Goal: Information Seeking & Learning: Find contact information

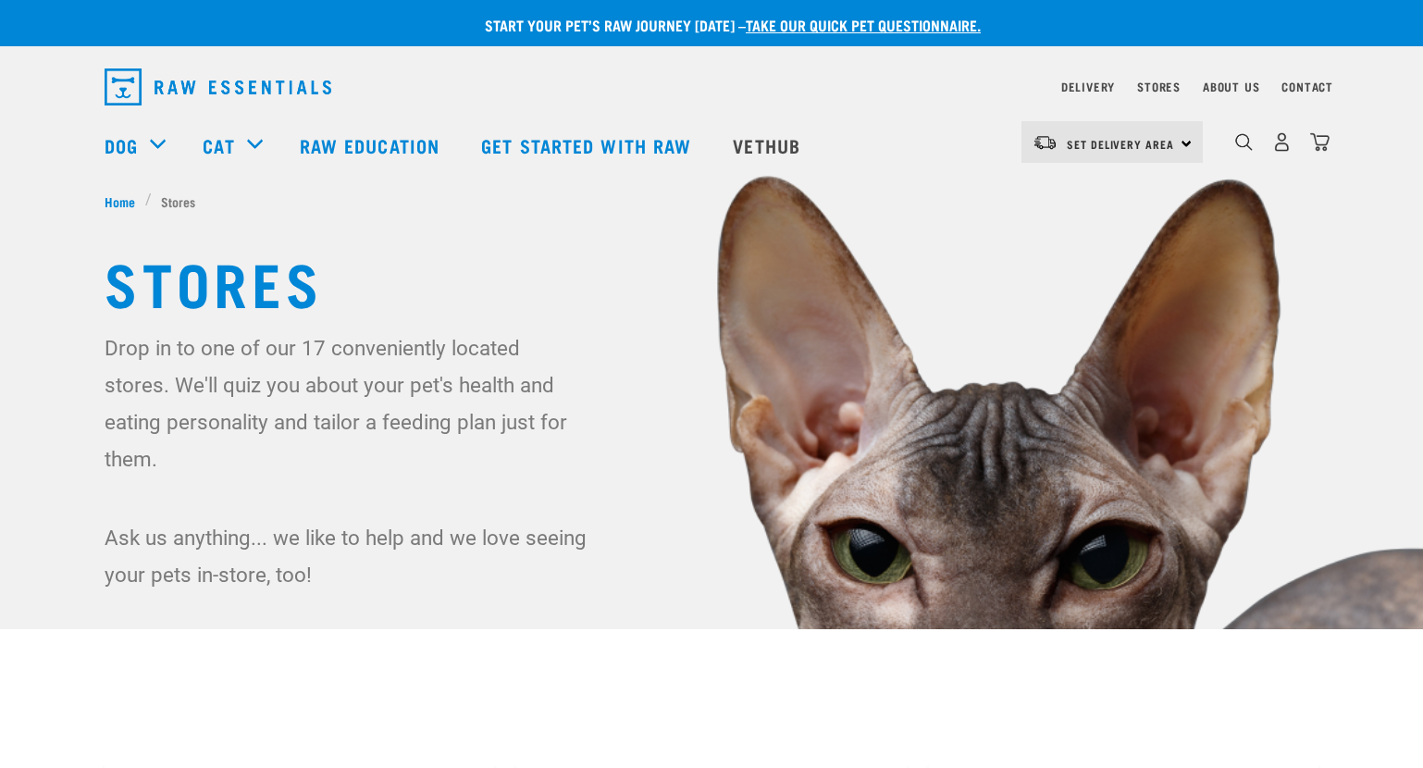
click at [358, 144] on link "Raw Education" at bounding box center [371, 145] width 181 height 74
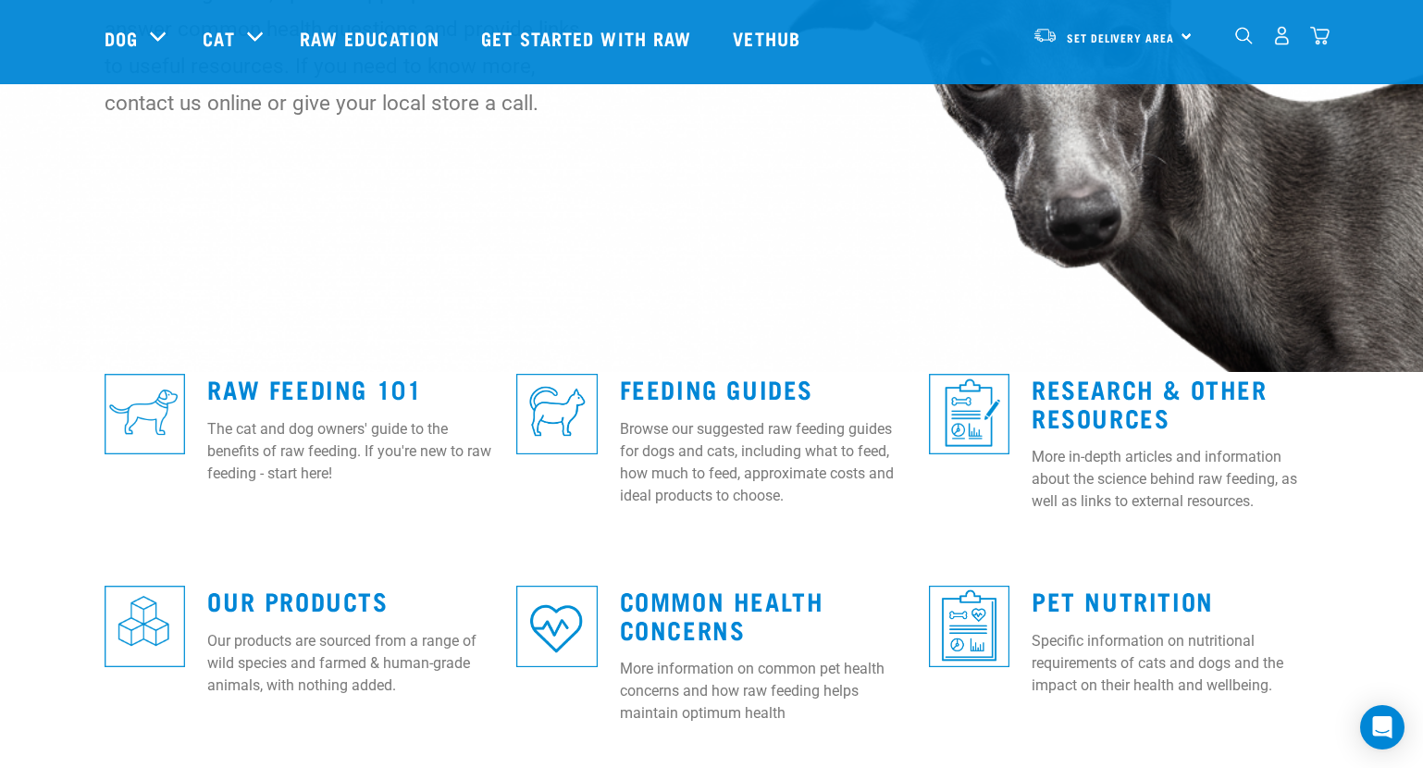
scroll to position [277, 0]
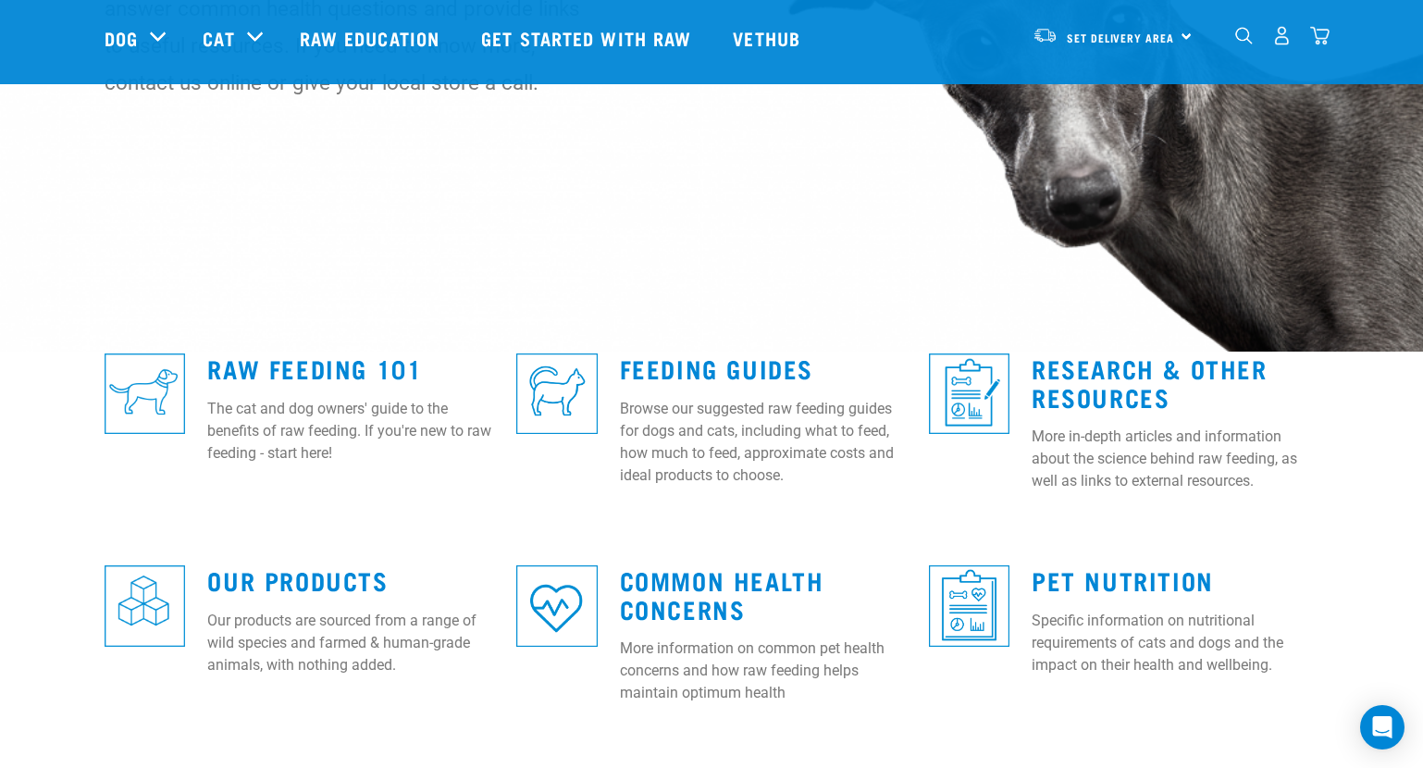
click at [248, 577] on link "Our Products" at bounding box center [297, 580] width 180 height 14
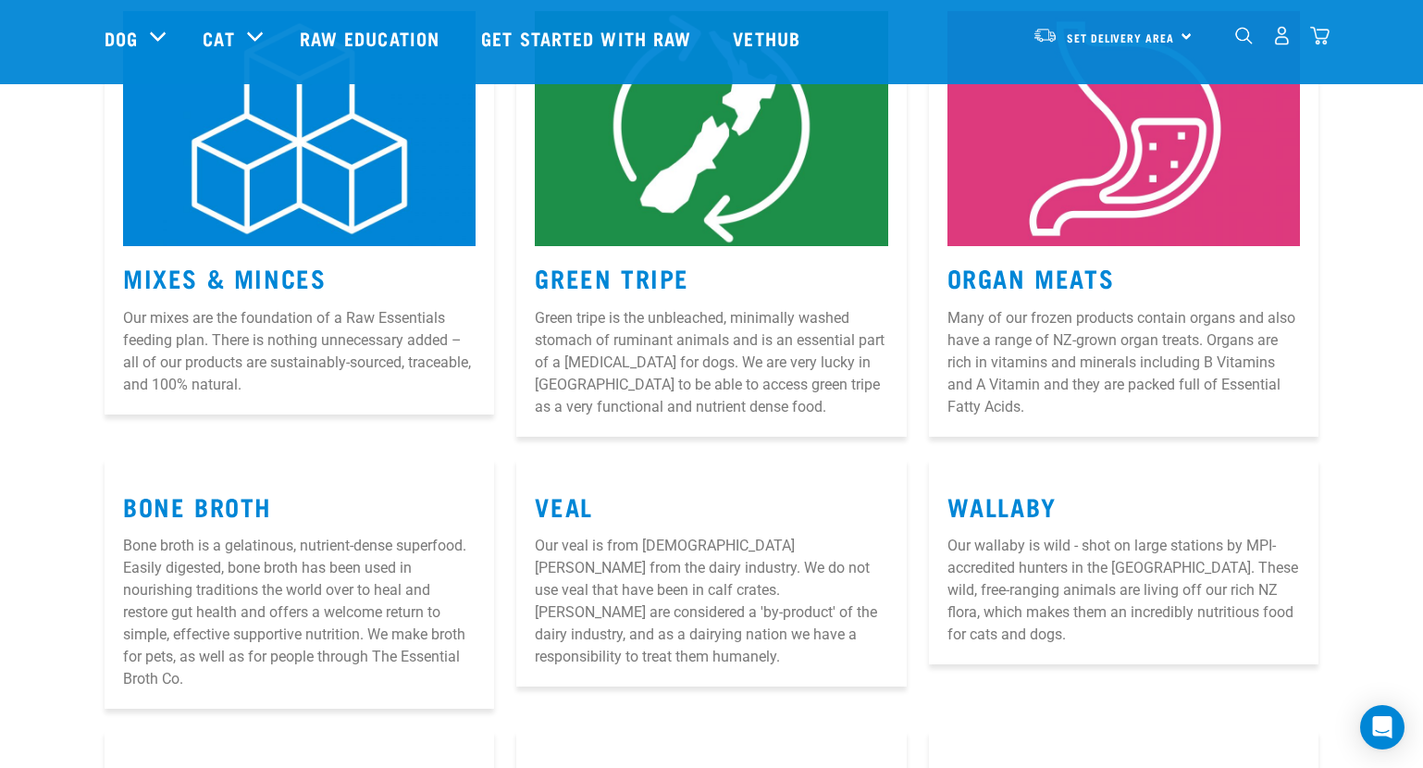
scroll to position [370, 0]
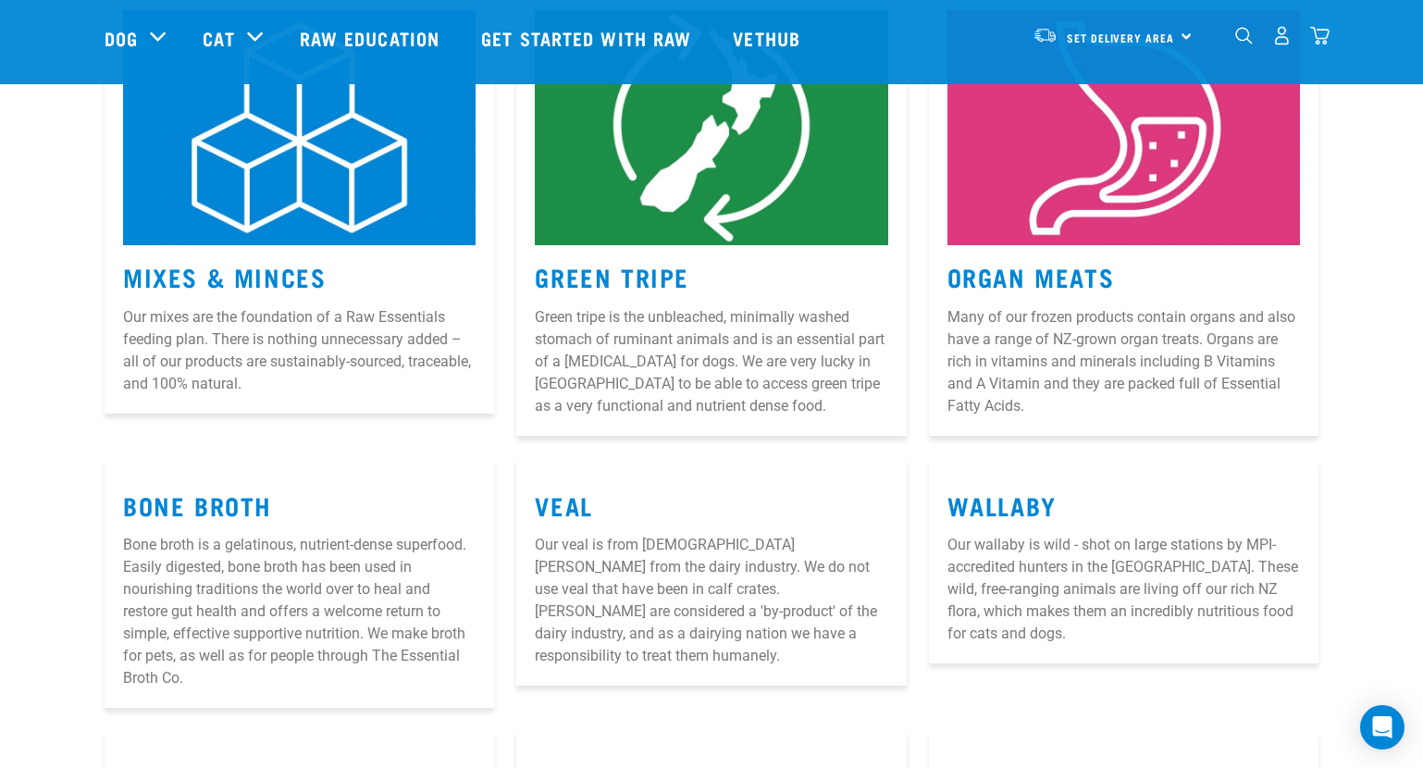
click at [199, 278] on link "Mixes & Minces" at bounding box center [224, 276] width 203 height 14
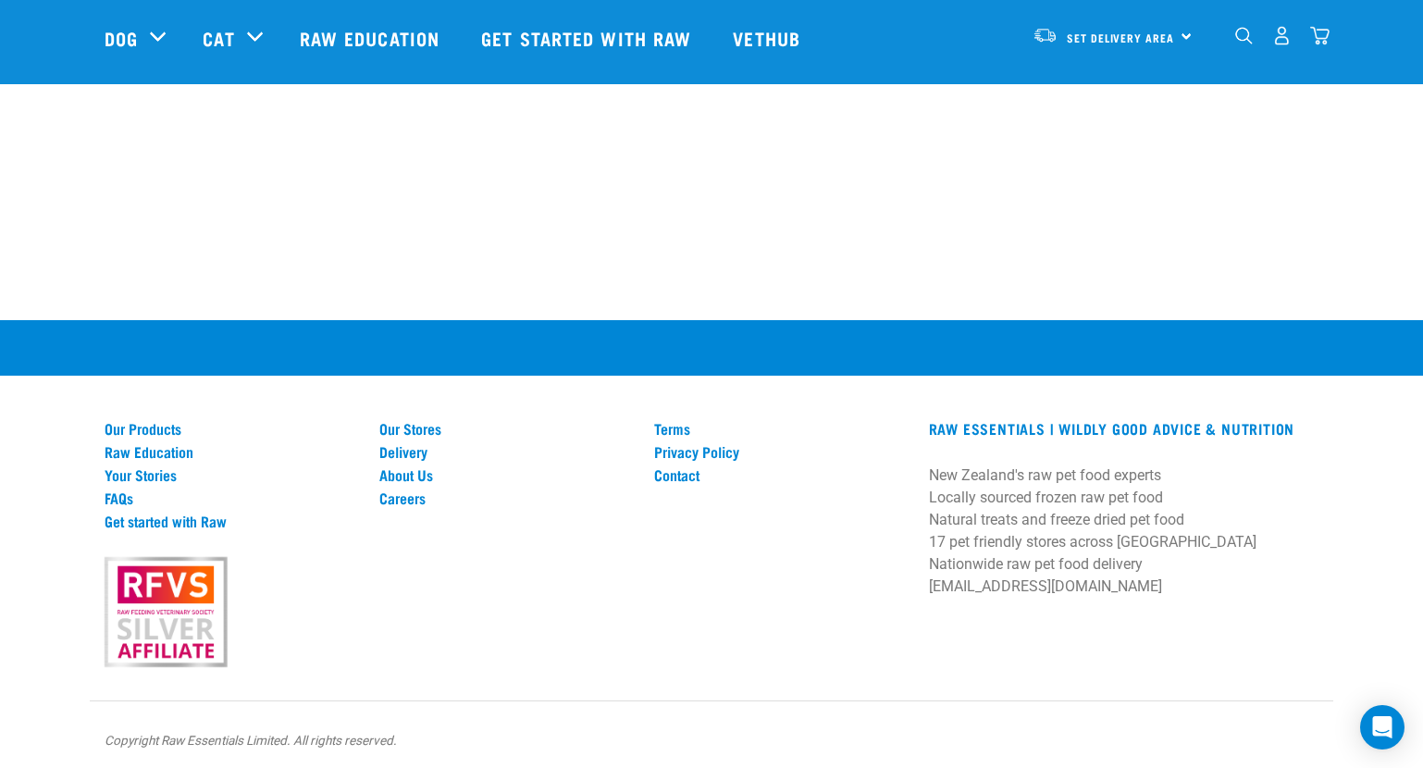
scroll to position [1116, 0]
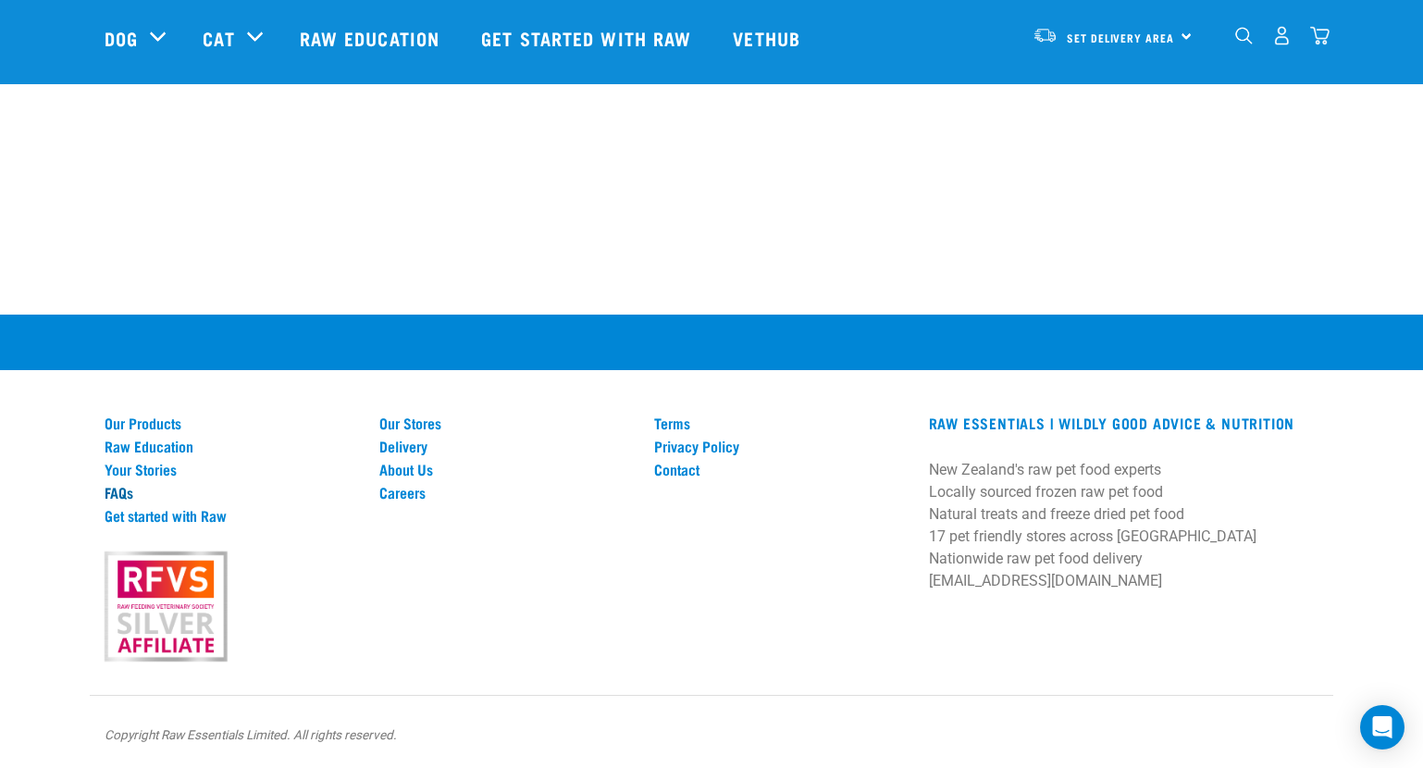
click at [108, 484] on link "FAQs" at bounding box center [231, 492] width 253 height 17
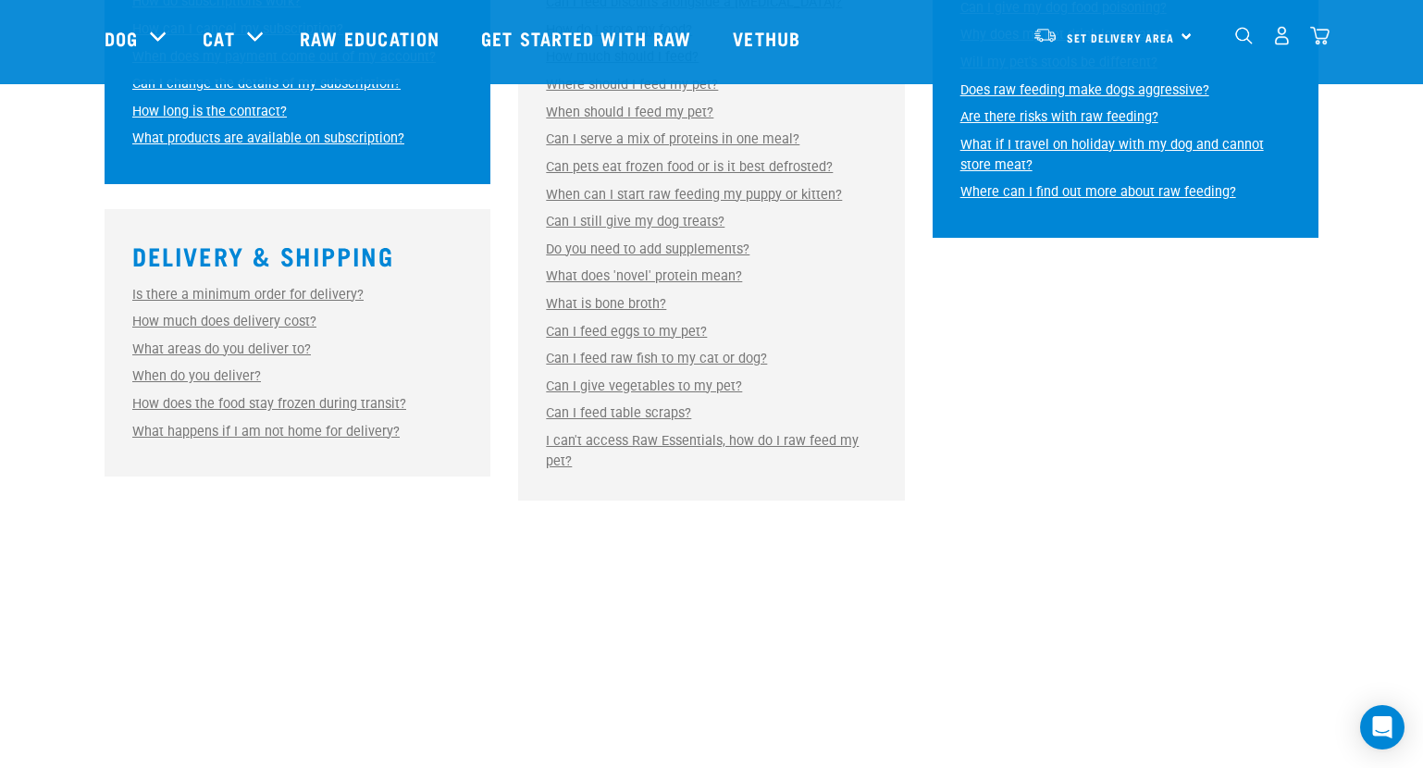
scroll to position [1017, 0]
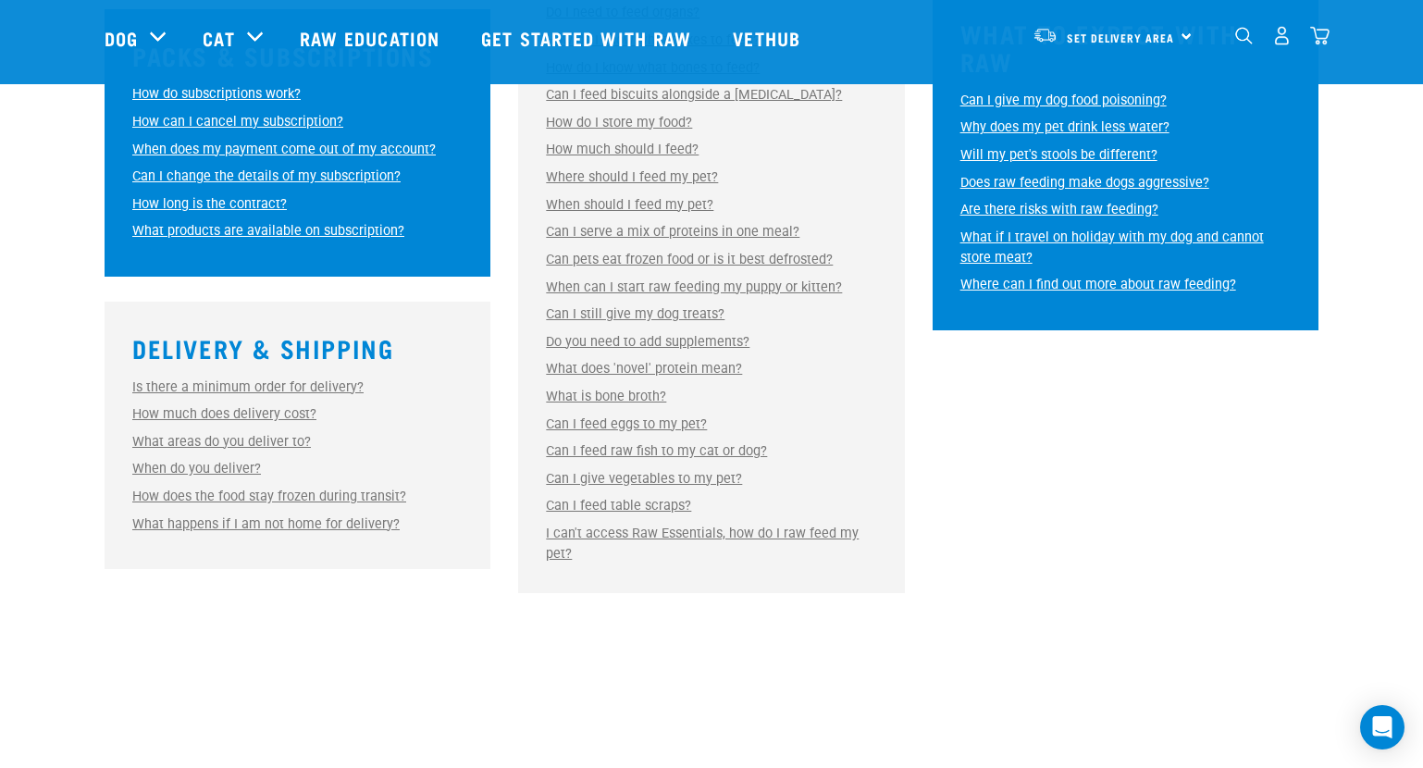
click at [616, 313] on link "Can I still give my dog treats?" at bounding box center [635, 314] width 179 height 16
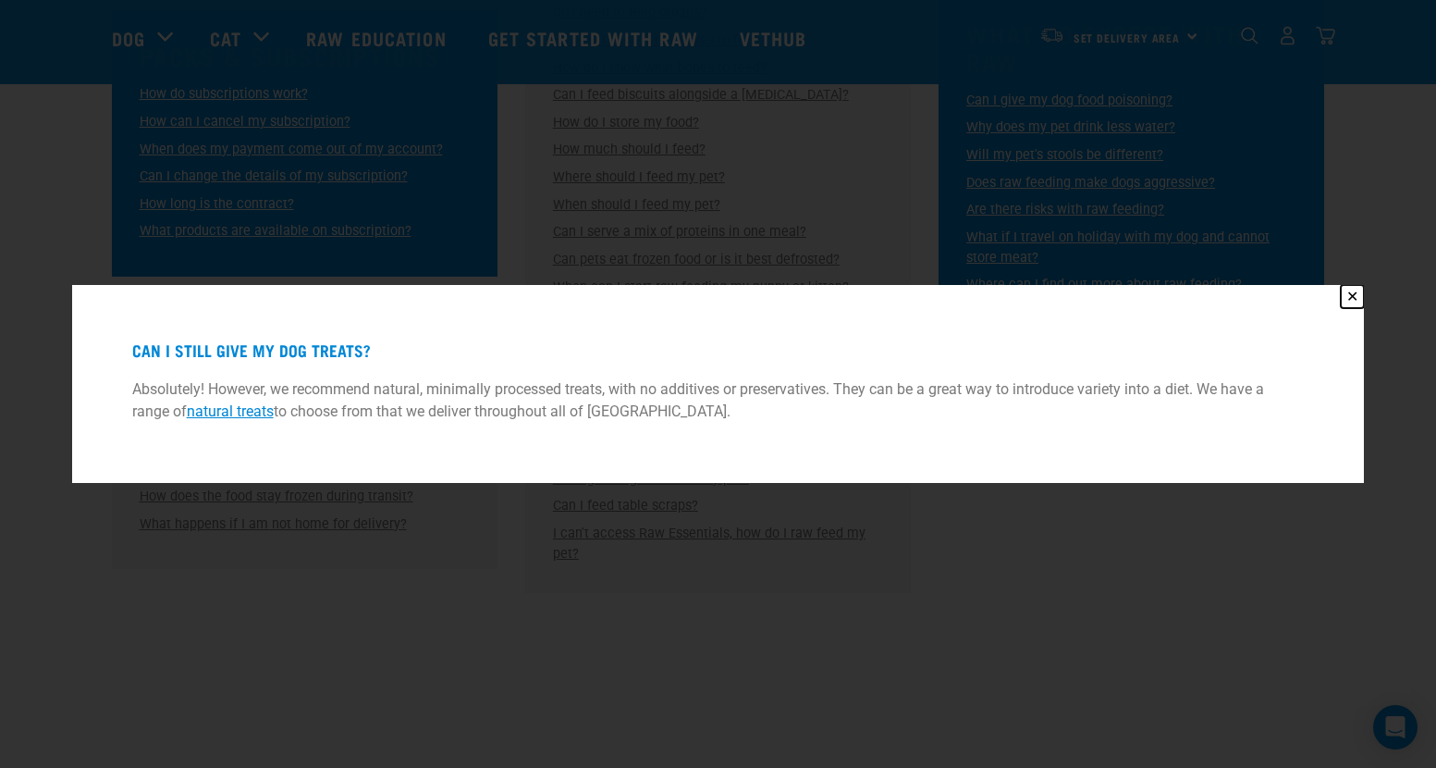
click at [1349, 292] on button "✕" at bounding box center [1352, 296] width 23 height 23
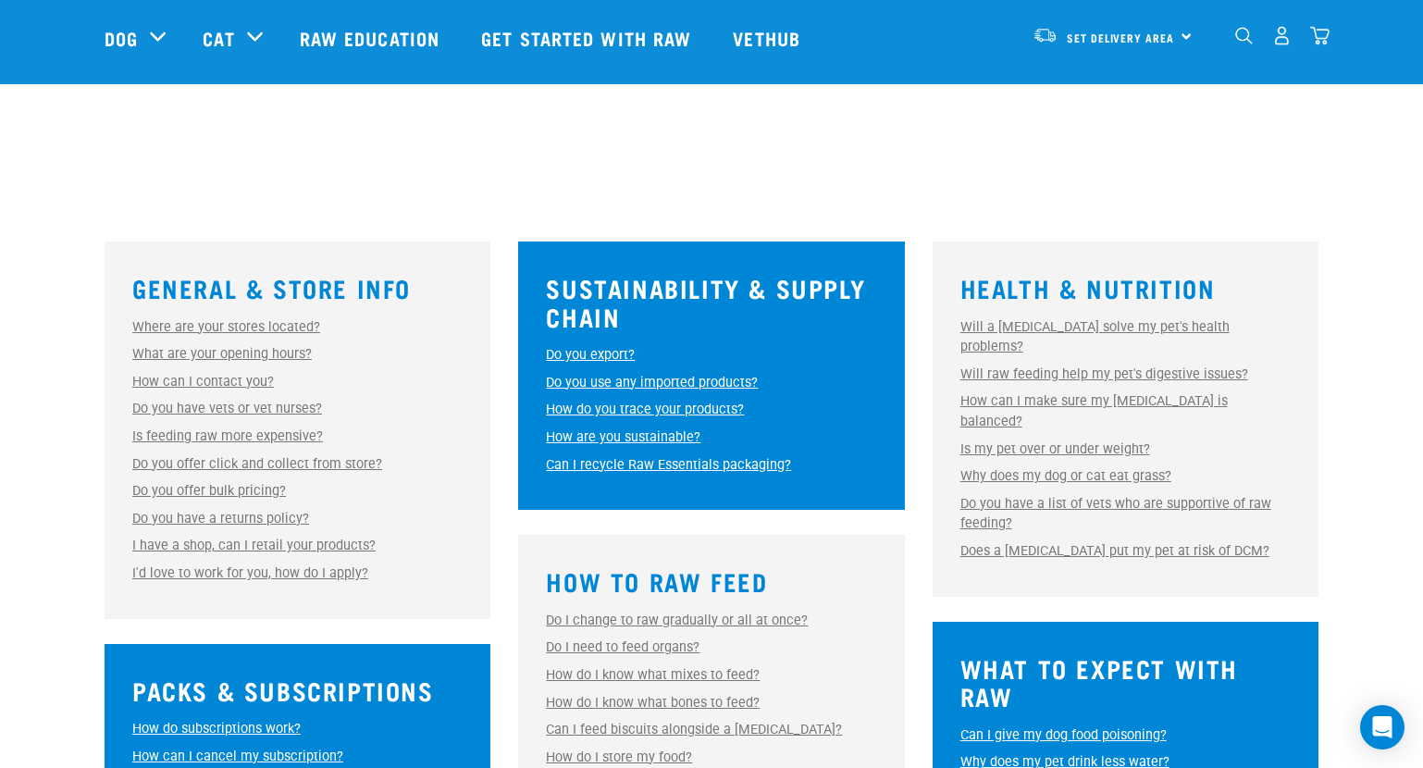
scroll to position [370, 0]
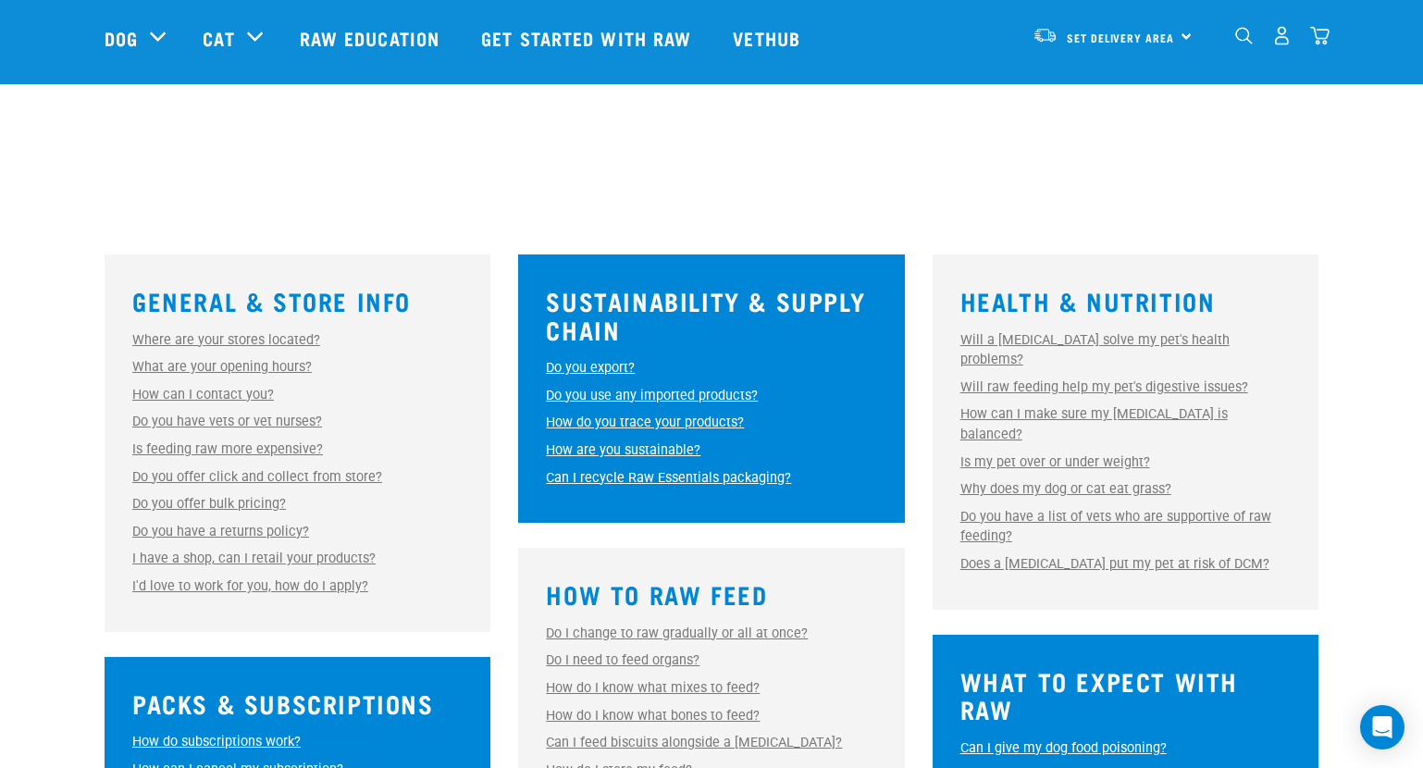
click at [604, 422] on link "How do you trace your products?" at bounding box center [645, 422] width 198 height 16
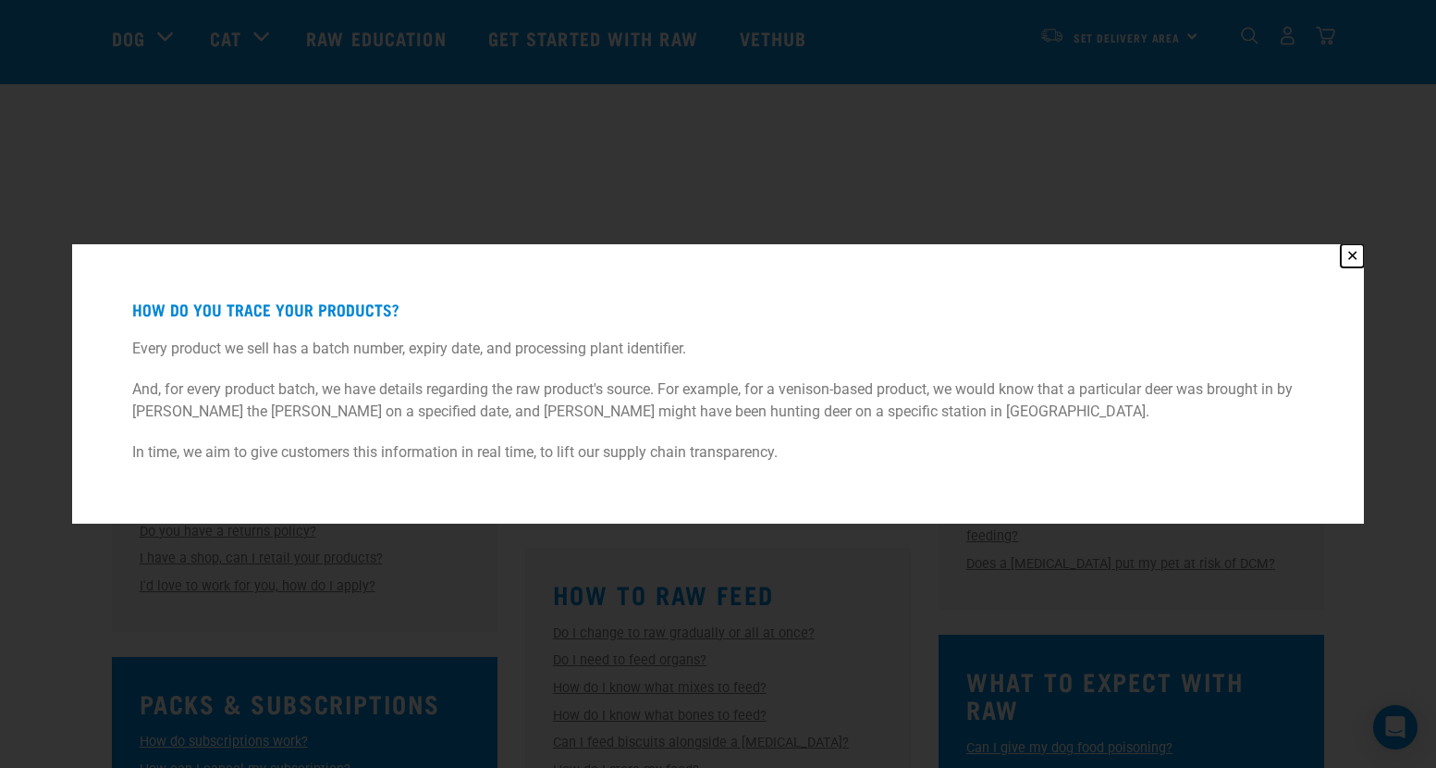
click at [1356, 259] on button "✕" at bounding box center [1352, 255] width 23 height 23
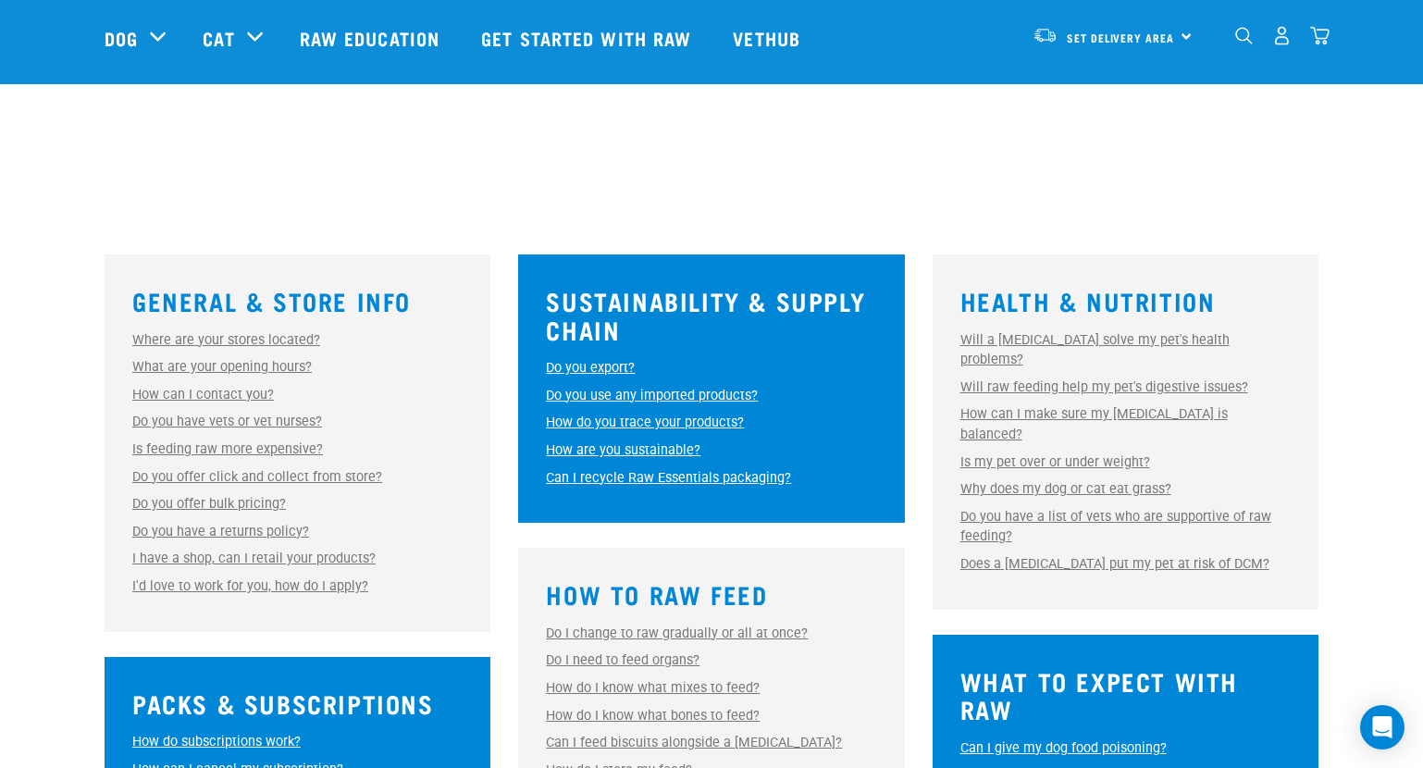
click at [1262, 47] on div "0" at bounding box center [1281, 36] width 95 height 42
click at [1242, 43] on img "dropdown navigation" at bounding box center [1244, 36] width 18 height 18
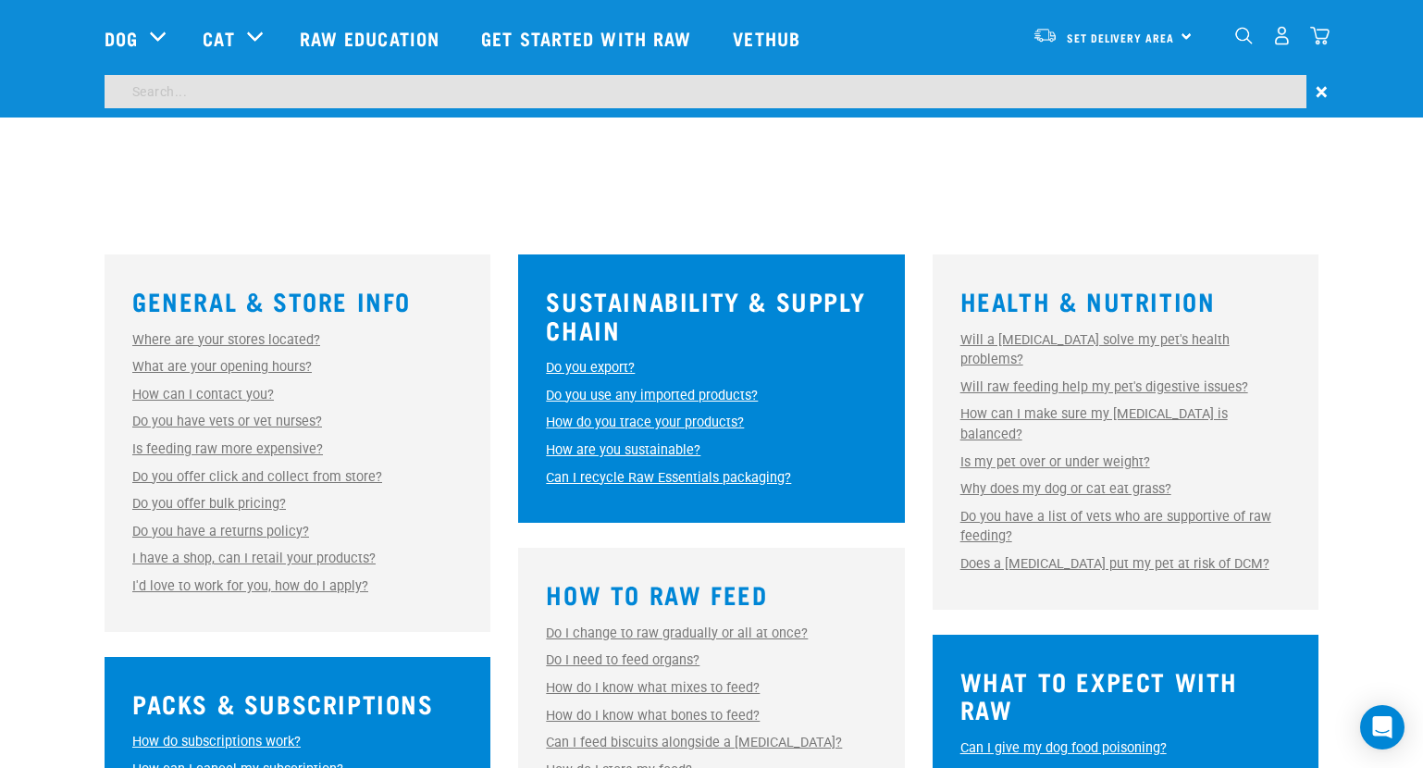
click at [1041, 90] on input "search" at bounding box center [705, 91] width 1201 height 33
type input "nutritional content"
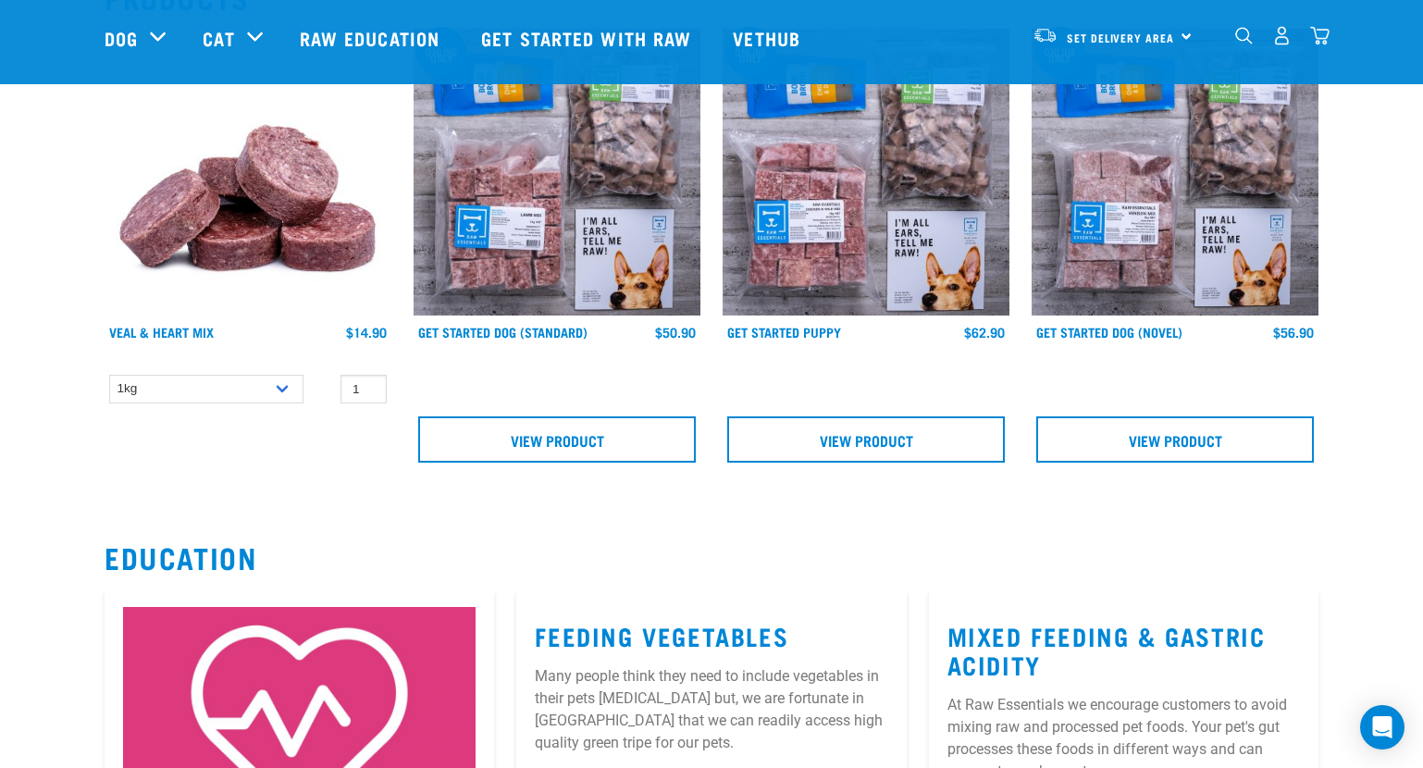
scroll to position [277, 0]
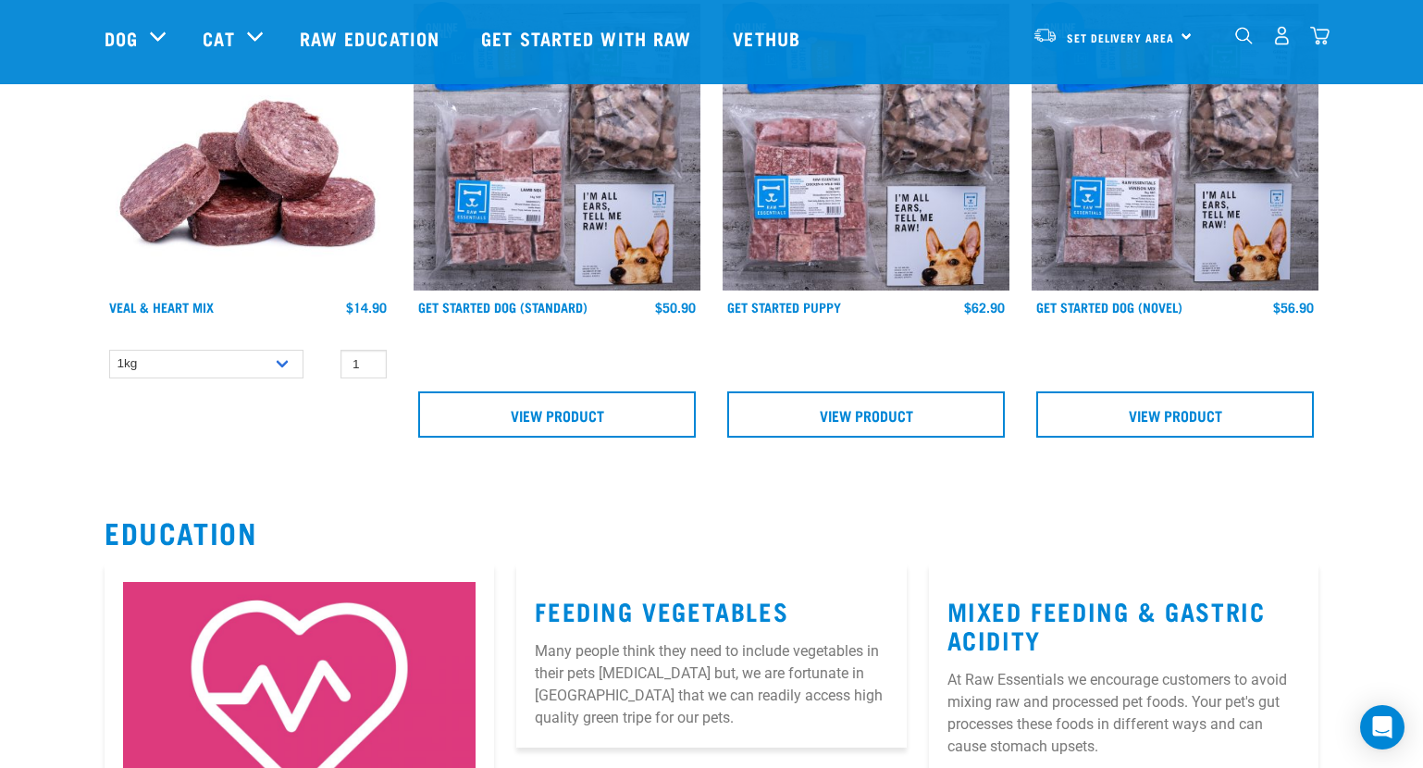
click at [321, 129] on img at bounding box center [248, 147] width 287 height 287
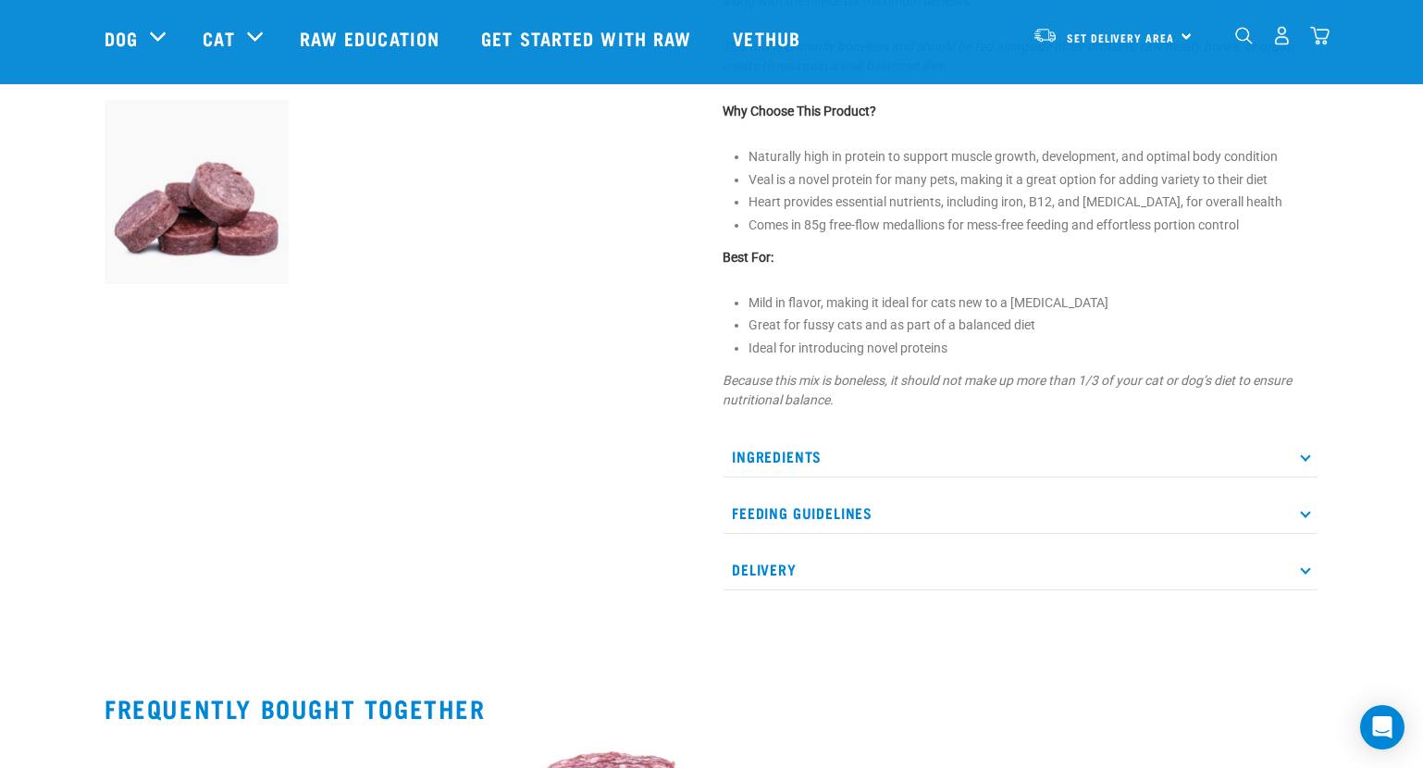
scroll to position [647, 0]
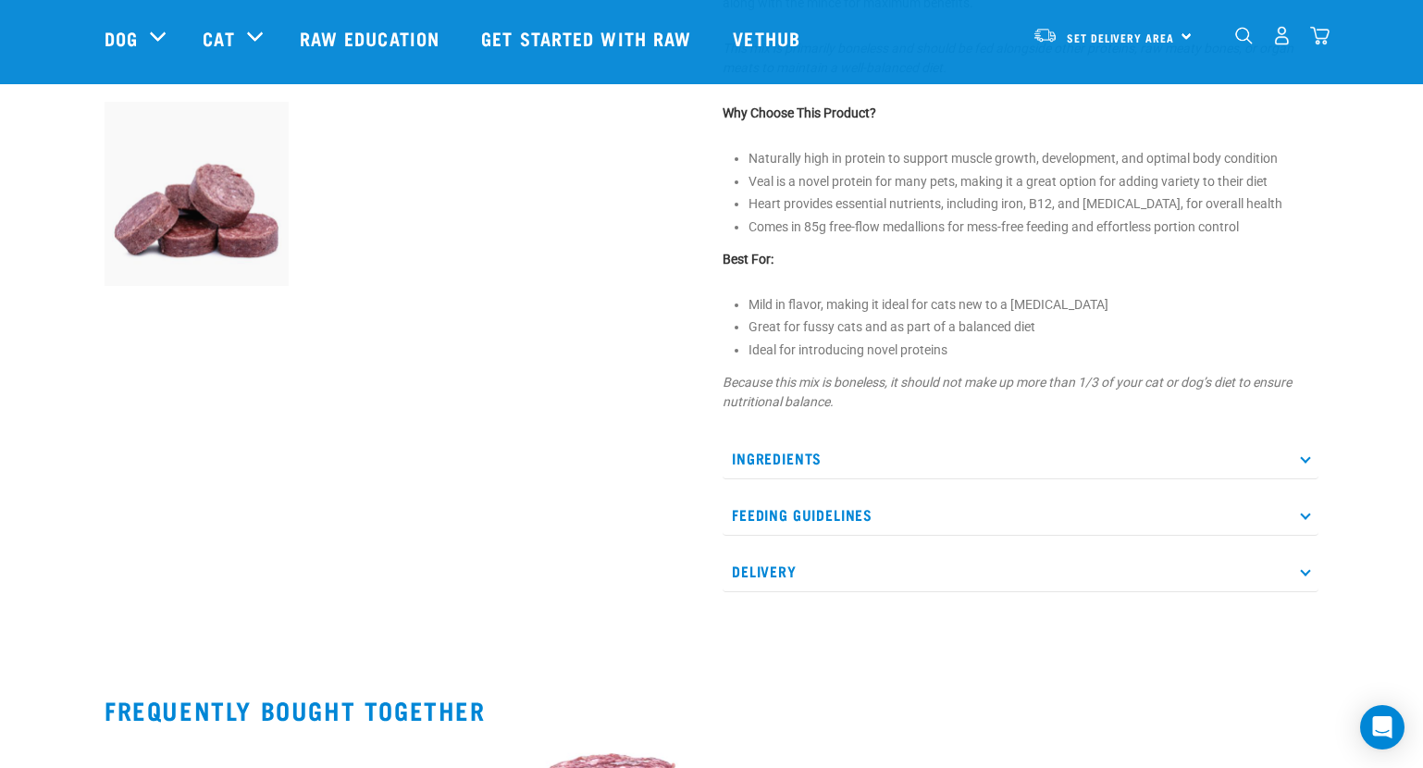
click at [1293, 462] on p "Ingredients" at bounding box center [1020, 458] width 596 height 42
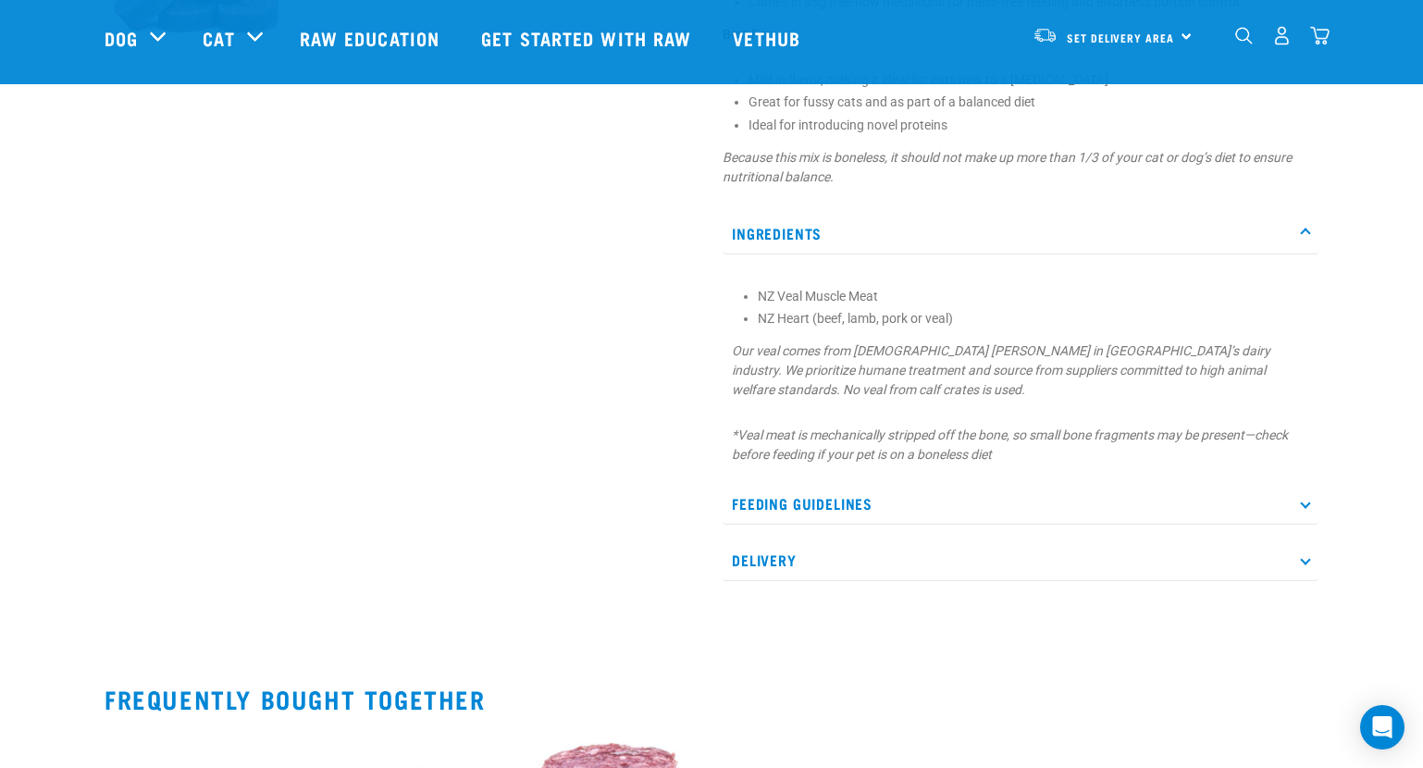
scroll to position [925, 0]
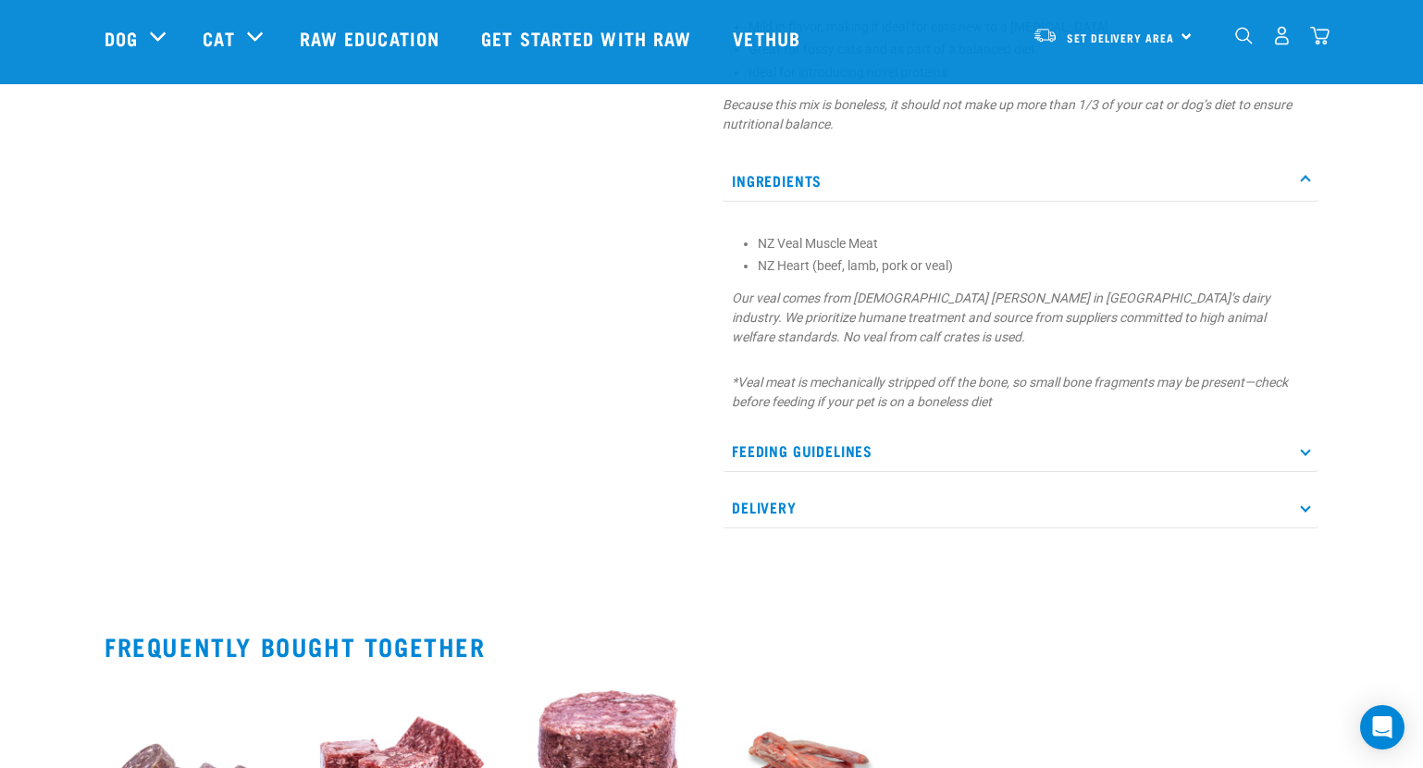
click at [1297, 455] on p "Feeding Guidelines" at bounding box center [1020, 451] width 596 height 42
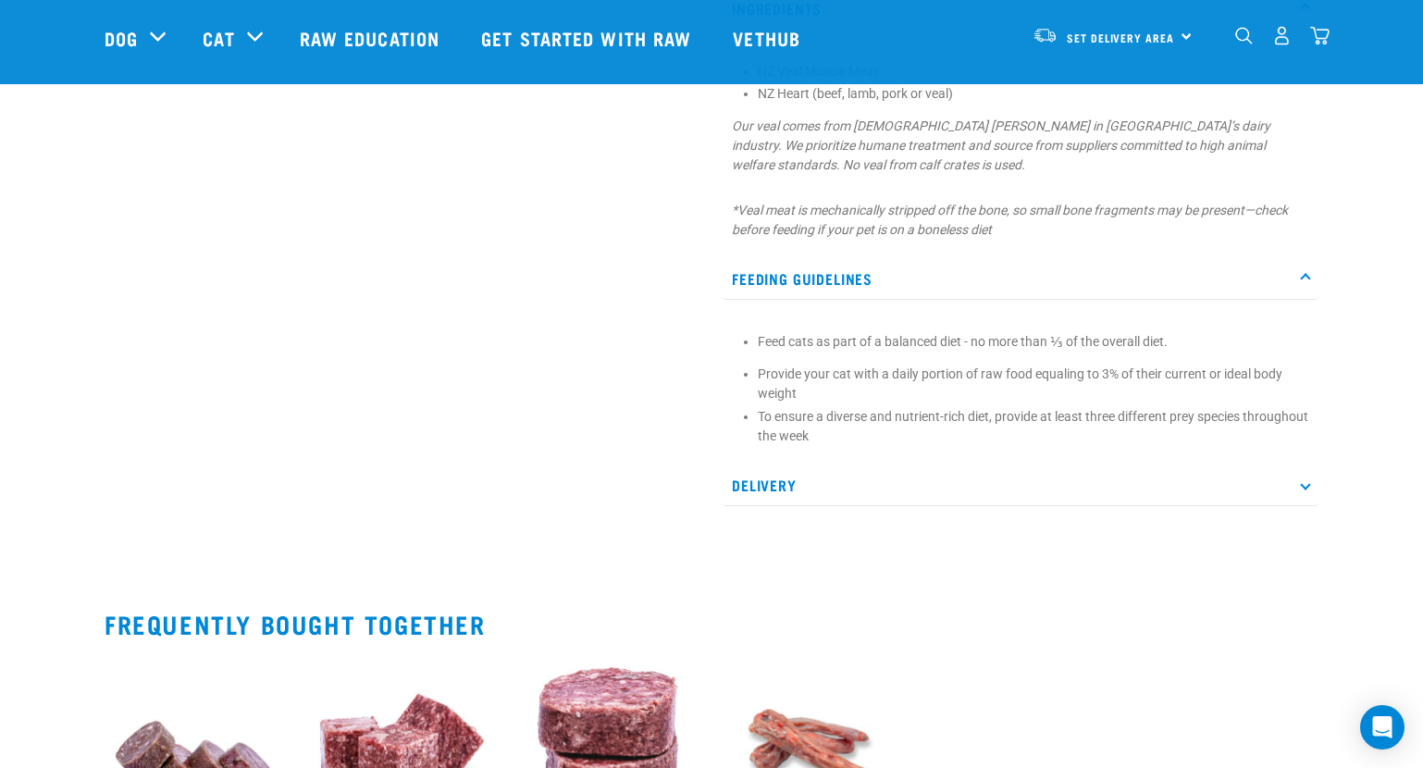
scroll to position [1110, 0]
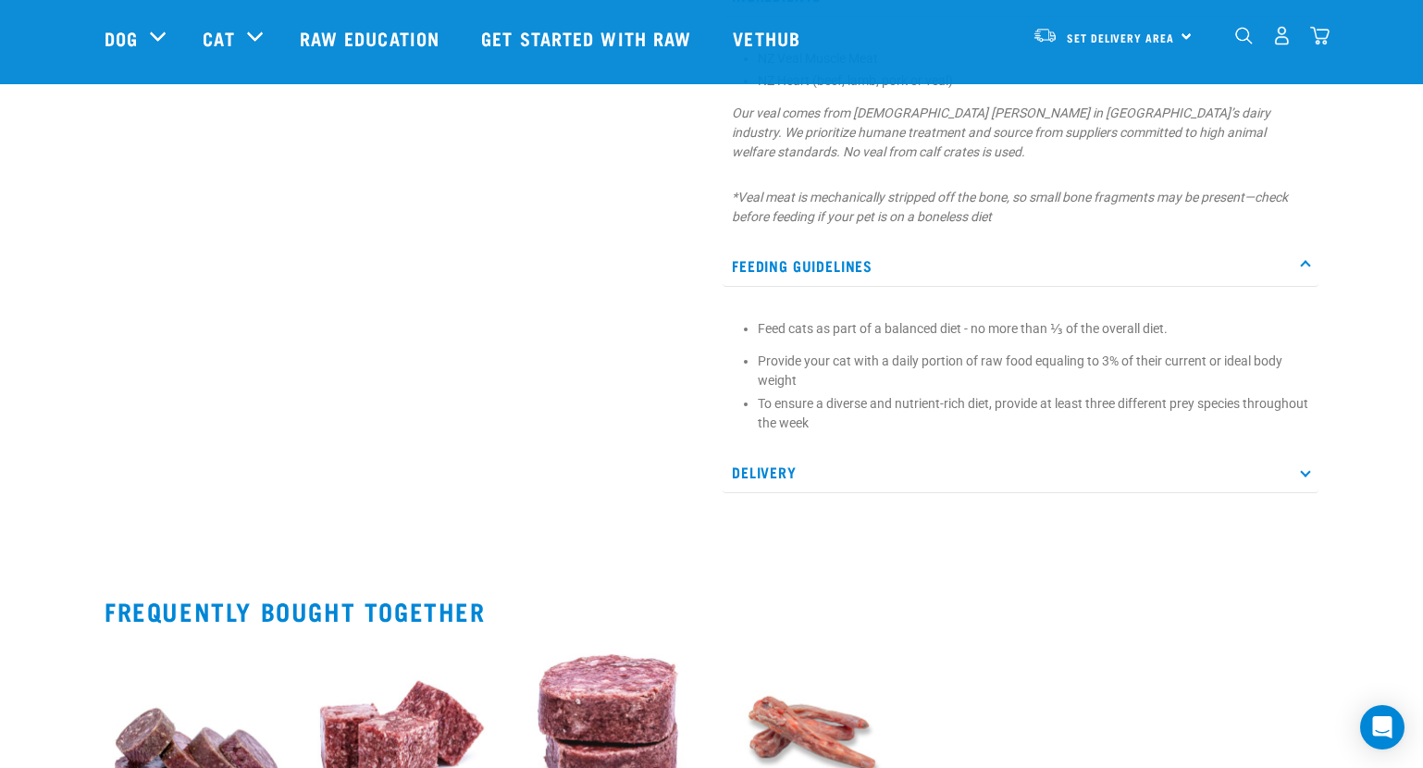
click at [1297, 472] on p "Delivery" at bounding box center [1020, 472] width 596 height 42
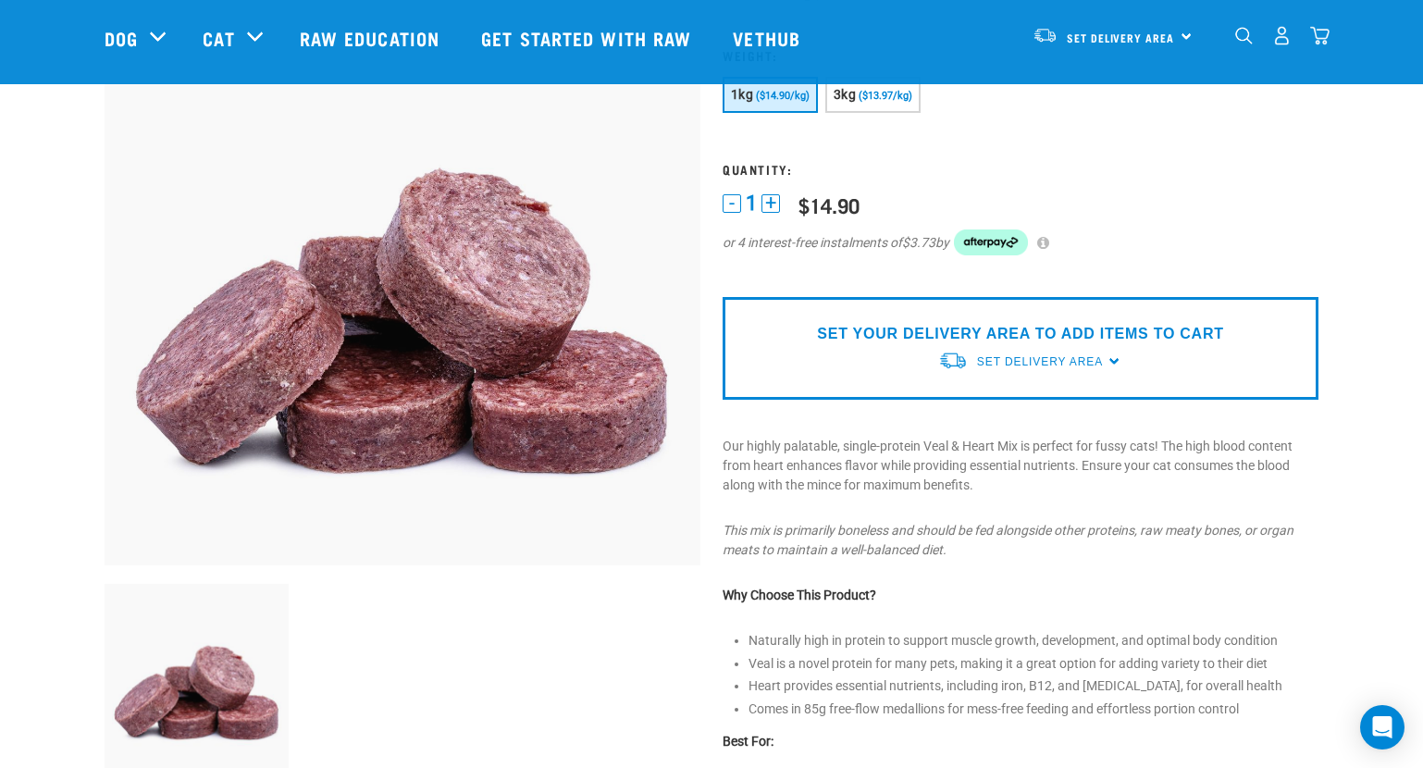
scroll to position [0, 0]
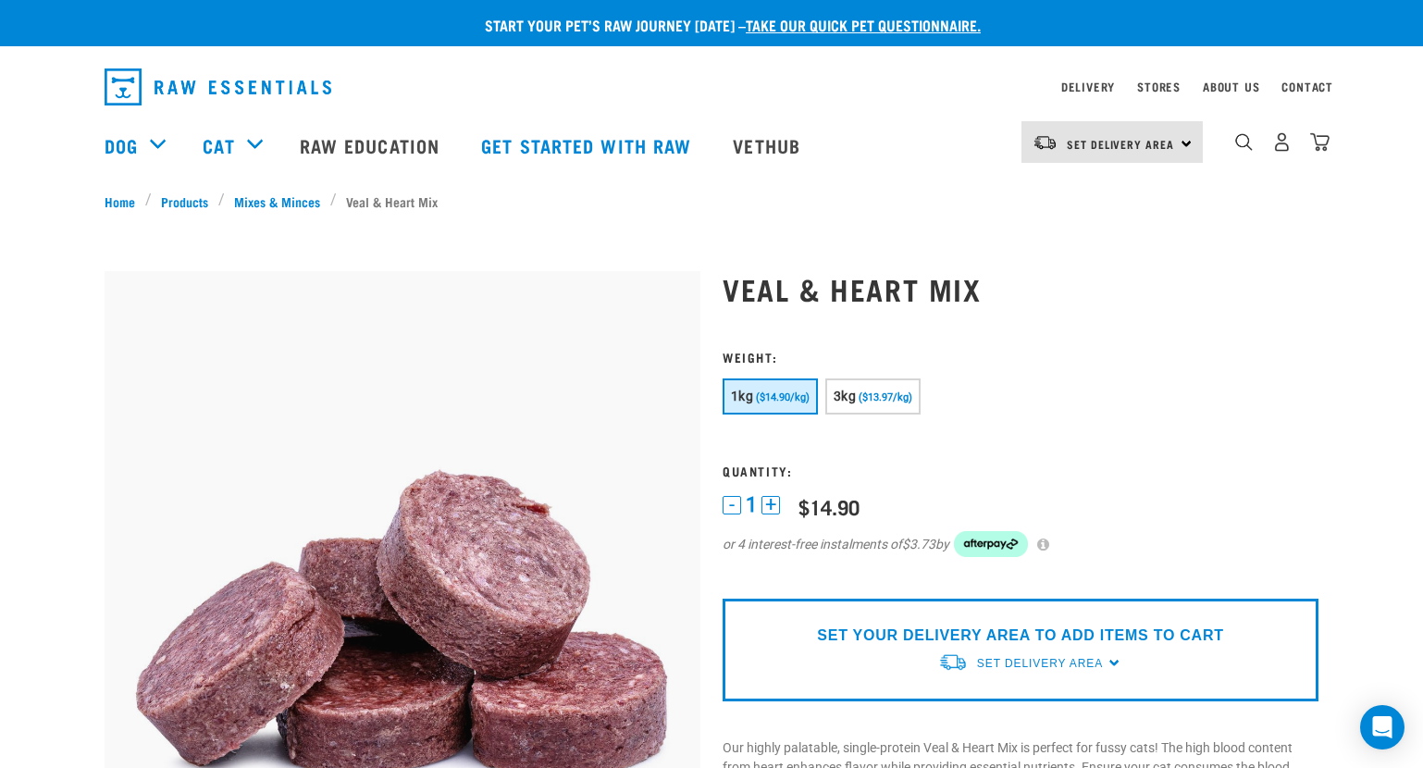
click at [1329, 86] on link "Contact" at bounding box center [1307, 86] width 52 height 6
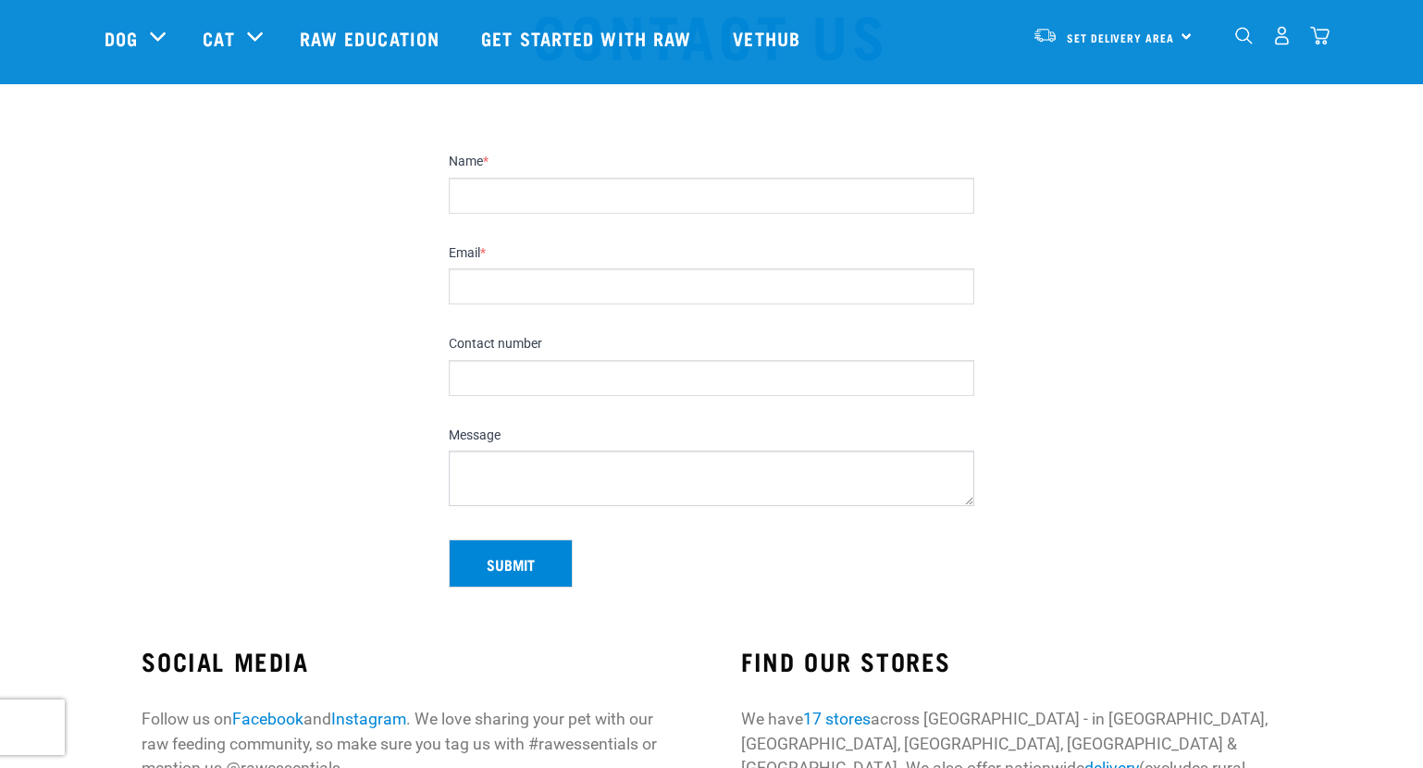
scroll to position [462, 0]
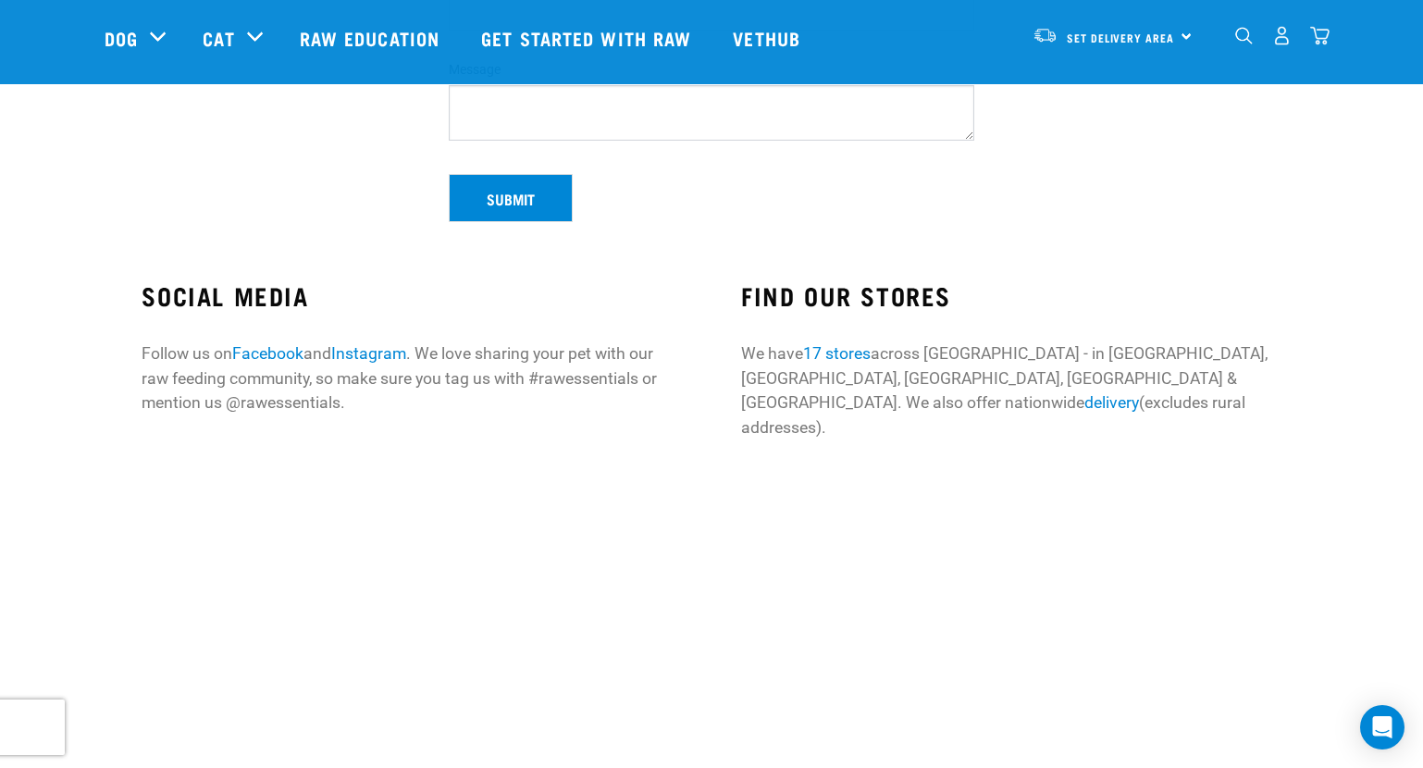
click at [862, 353] on link "17 stores" at bounding box center [837, 353] width 68 height 18
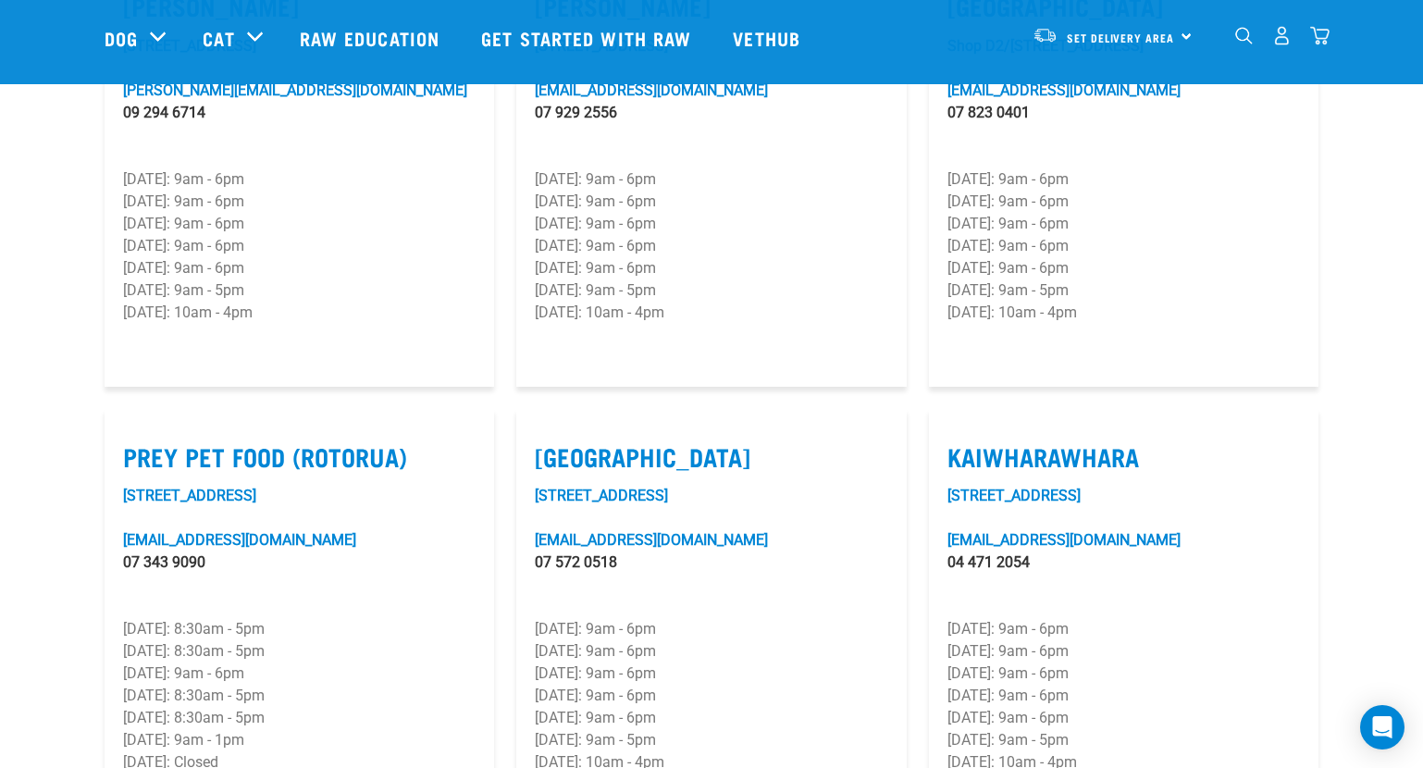
scroll to position [2312, 0]
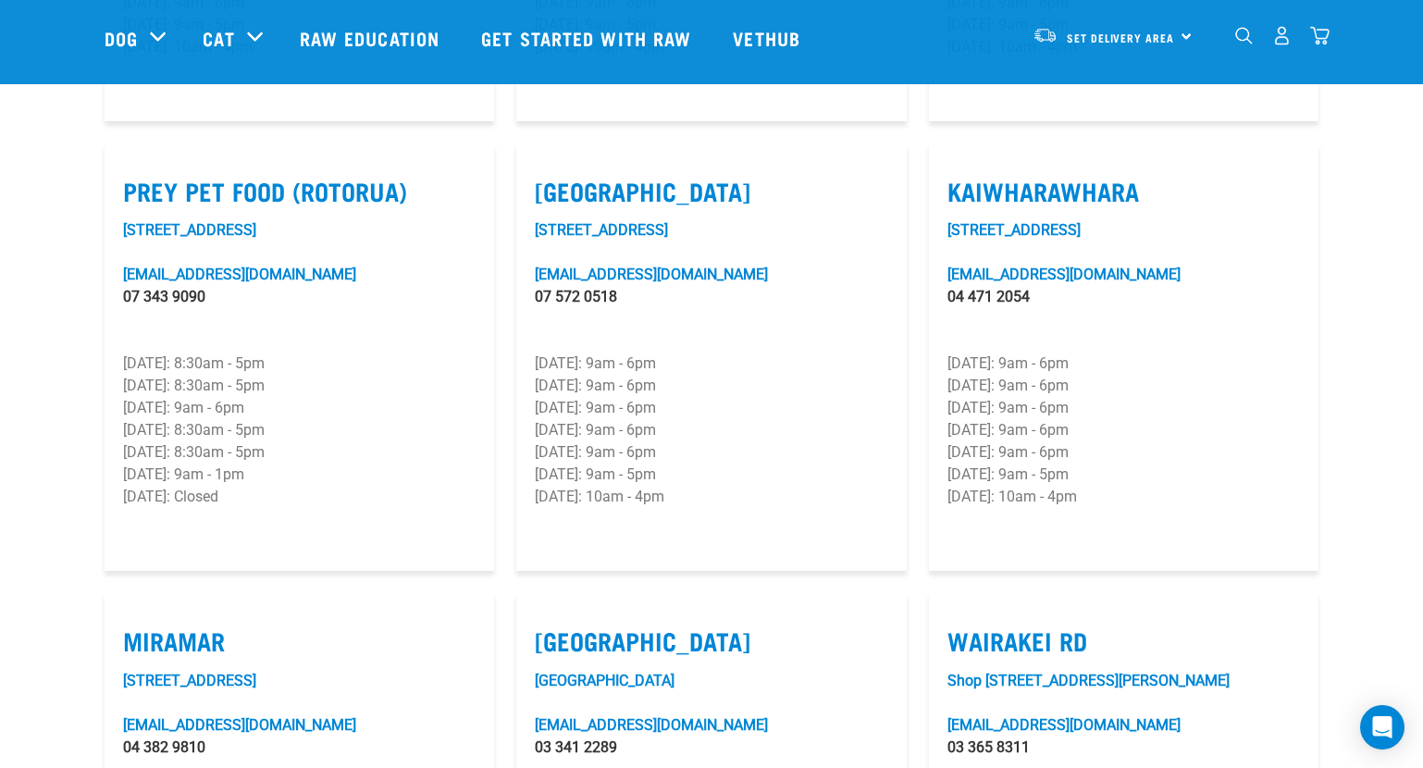
click at [970, 288] on link "04 471 2054" at bounding box center [988, 297] width 82 height 18
